Goal: Task Accomplishment & Management: Use online tool/utility

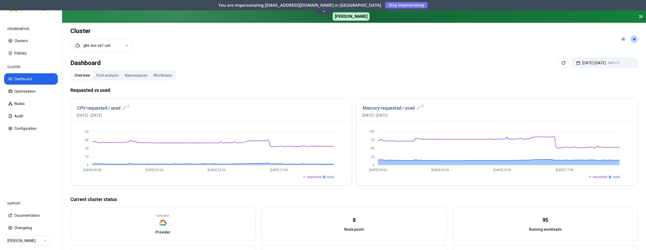
click at [588, 66] on button "[DATE] - [DATE] GMT+12" at bounding box center [605, 63] width 66 height 10
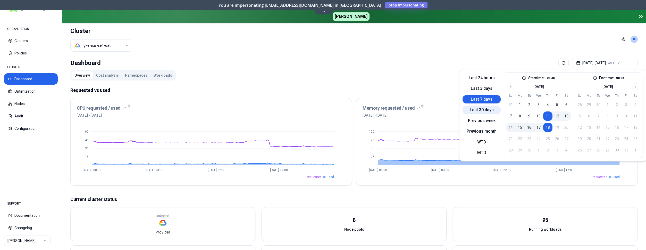
click at [477, 112] on button "Last 30 days" at bounding box center [481, 110] width 38 height 8
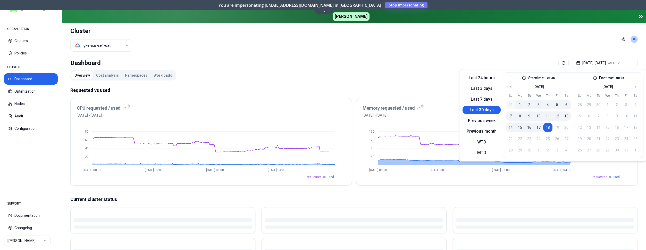
click at [275, 79] on div "Overview Cost analysis Namespaces Workloads Requested vs used CPU requested / u…" at bounding box center [353, 206] width 567 height 272
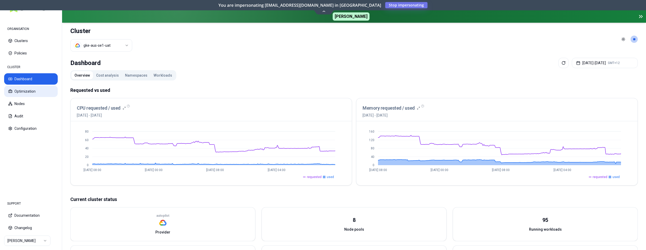
click at [34, 91] on button "Optimization" at bounding box center [31, 91] width 54 height 11
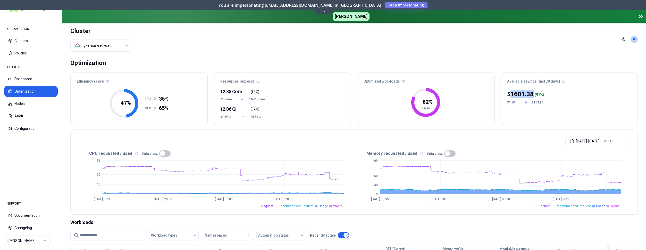
drag, startPoint x: 510, startPoint y: 94, endPoint x: 534, endPoint y: 94, distance: 23.7
click at [534, 94] on div "$ 1601.38 ( 91 %)" at bounding box center [525, 94] width 37 height 8
click at [534, 94] on div at bounding box center [534, 95] width 1 height 5
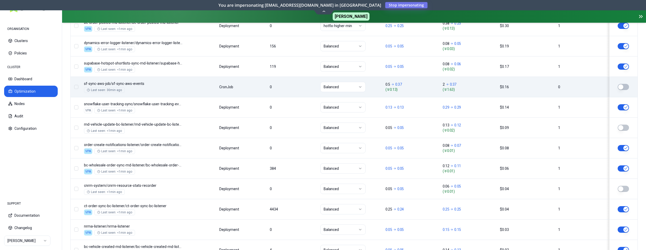
scroll to position [420, 0]
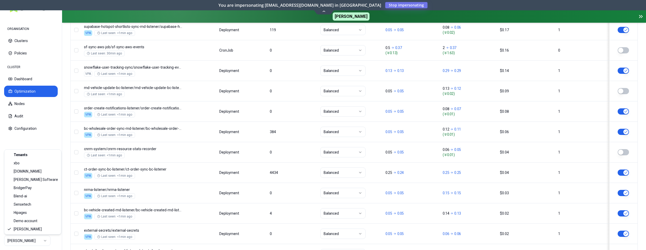
click at [32, 238] on html "ORGANISATION Clusters Policies CLUSTER Dashboard Optimization Nodes Audit Confi…" at bounding box center [323, 125] width 646 height 250
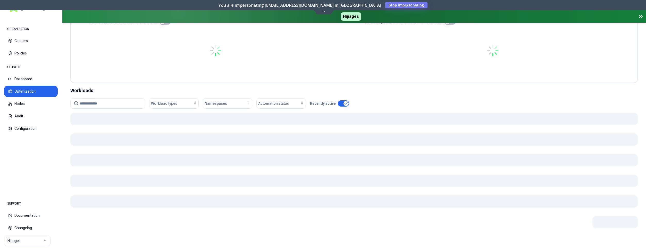
scroll to position [130, 0]
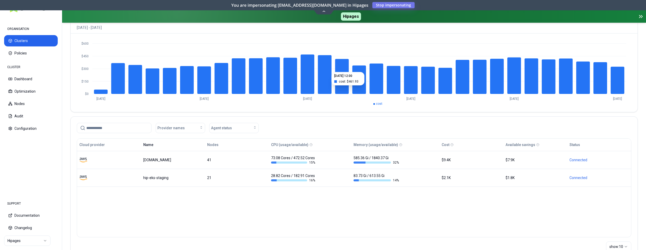
scroll to position [53, 0]
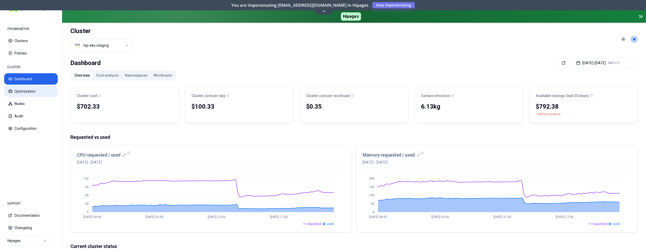
click at [27, 87] on button "Optimization" at bounding box center [31, 91] width 54 height 11
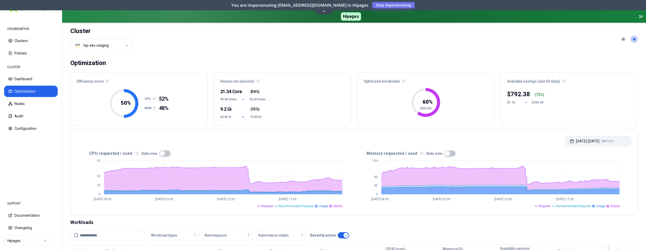
click at [595, 141] on button "[DATE] - [DATE] GMT+12" at bounding box center [598, 141] width 66 height 10
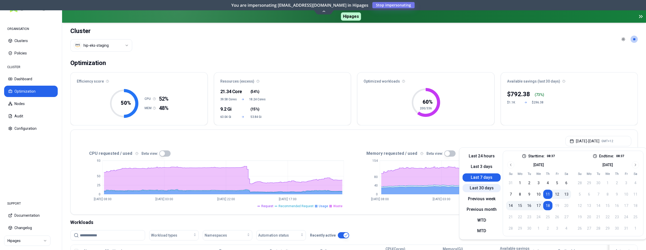
click at [481, 188] on button "Last 30 days" at bounding box center [481, 188] width 38 height 8
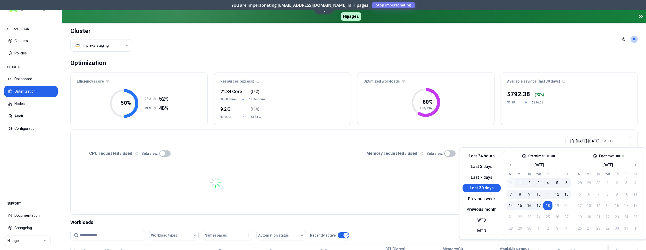
click at [435, 136] on div "[DATE] - [DATE] GMT+12" at bounding box center [354, 140] width 567 height 20
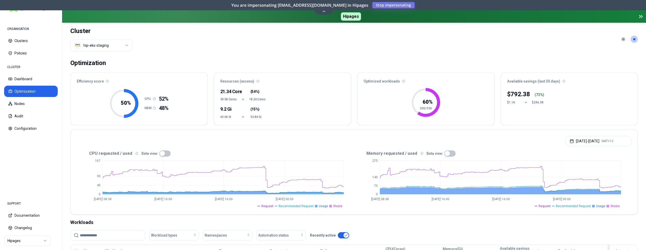
click at [445, 154] on button "button" at bounding box center [449, 153] width 11 height 6
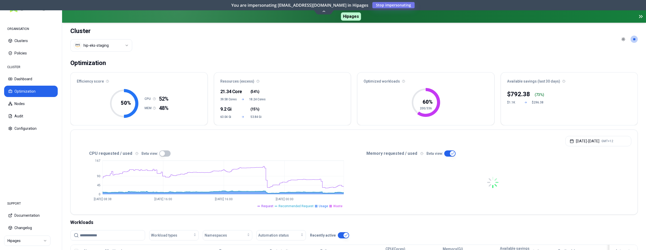
click at [161, 151] on button "button" at bounding box center [164, 153] width 11 height 6
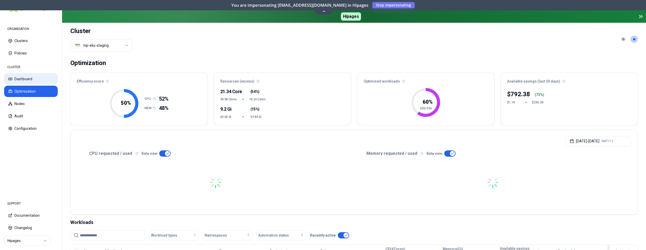
click at [24, 79] on button "Dashboard" at bounding box center [31, 78] width 54 height 11
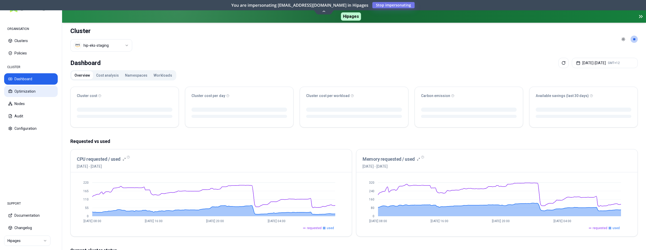
click at [34, 93] on button "Optimization" at bounding box center [31, 91] width 54 height 11
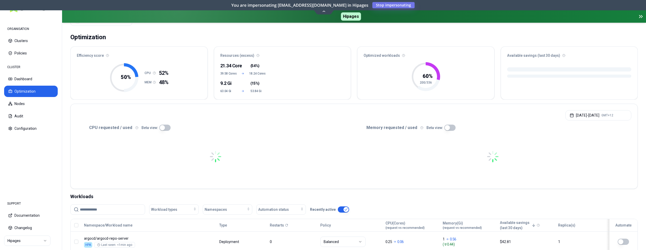
scroll to position [26, 0]
click at [581, 114] on button "[DATE] - [DATE] GMT+12" at bounding box center [598, 114] width 66 height 10
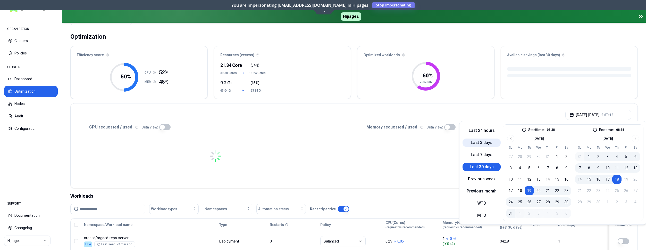
click at [486, 143] on button "Last 3 days" at bounding box center [481, 142] width 38 height 8
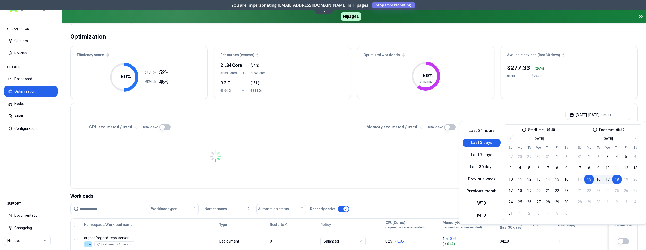
click at [419, 117] on div "[DATE] - [DATE] GMT+12" at bounding box center [354, 113] width 567 height 20
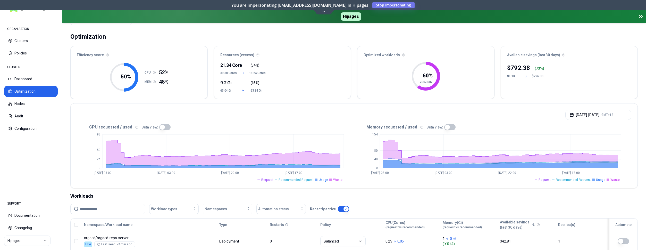
click at [446, 126] on button "button" at bounding box center [449, 127] width 11 height 6
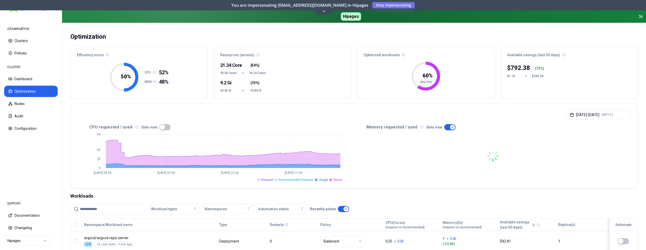
click at [159, 126] on button "button" at bounding box center [164, 127] width 11 height 6
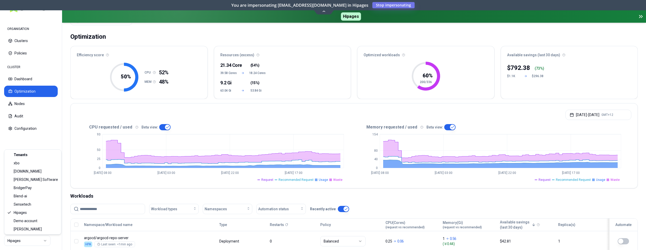
click at [26, 241] on html "ORGANISATION Clusters Policies CLUSTER Dashboard Optimization Nodes Audit Confi…" at bounding box center [323, 125] width 646 height 250
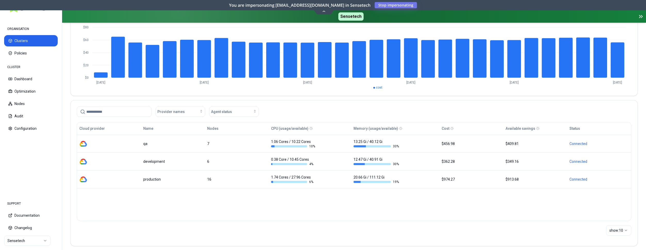
scroll to position [70, 0]
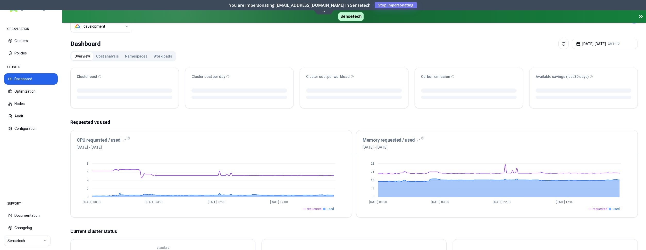
scroll to position [79, 0]
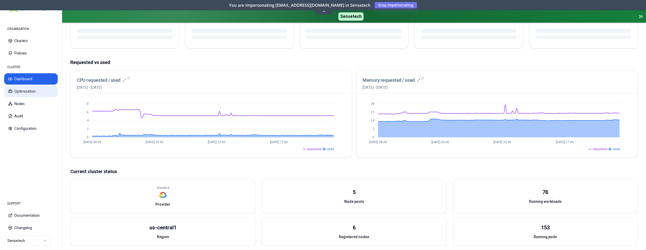
click at [38, 91] on button "Optimization" at bounding box center [31, 91] width 54 height 11
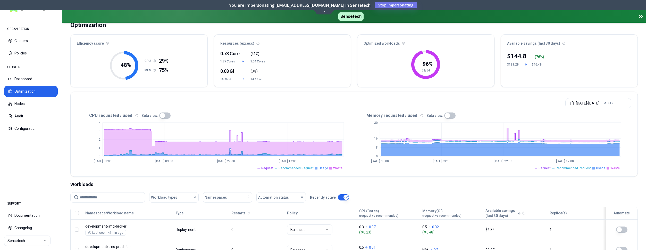
scroll to position [53, 0]
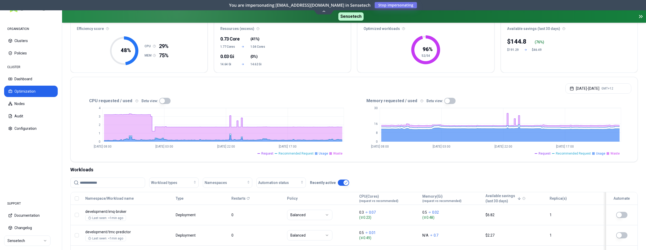
click at [159, 98] on button "button" at bounding box center [164, 101] width 11 height 6
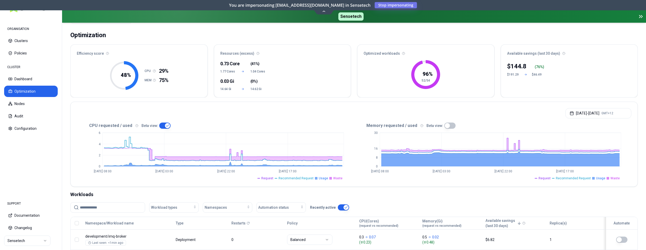
scroll to position [26, 0]
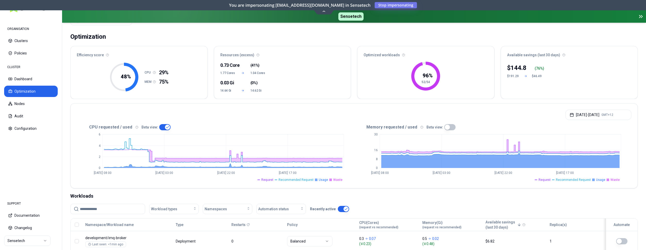
click at [166, 128] on button "button" at bounding box center [164, 127] width 11 height 6
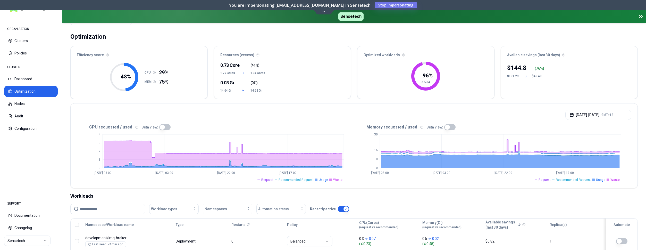
click at [166, 128] on button "button" at bounding box center [164, 127] width 11 height 6
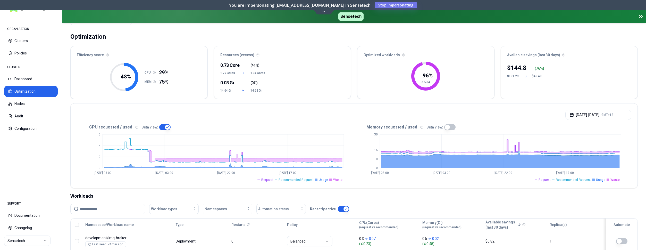
click at [451, 126] on button "button" at bounding box center [449, 127] width 11 height 6
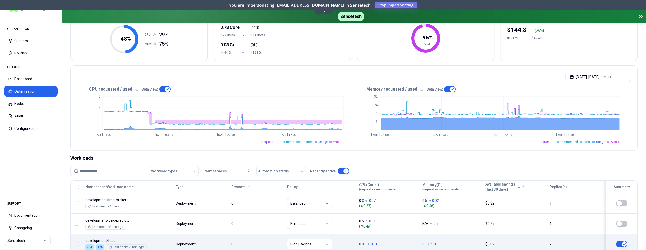
scroll to position [0, 0]
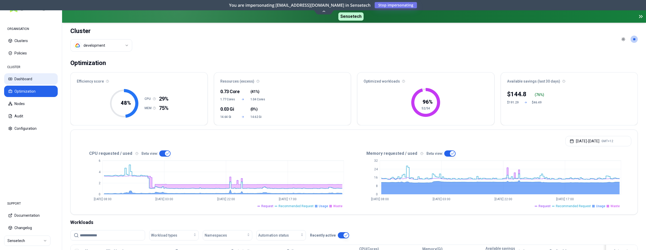
click at [31, 74] on button "Dashboard" at bounding box center [31, 78] width 54 height 11
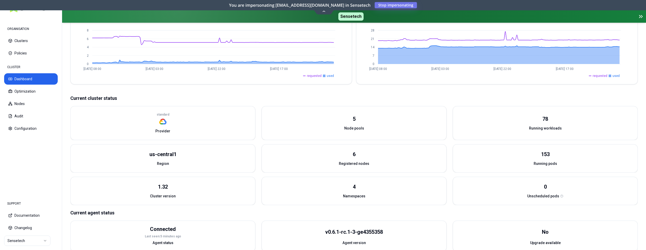
scroll to position [158, 0]
